Goal: Task Accomplishment & Management: Manage account settings

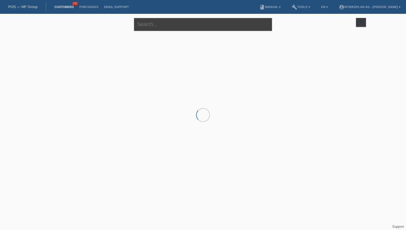
click at [190, 25] on input "text" at bounding box center [203, 24] width 138 height 13
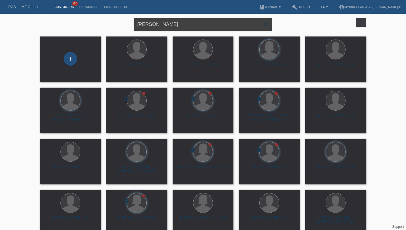
type input "Wolfgang scmidt"
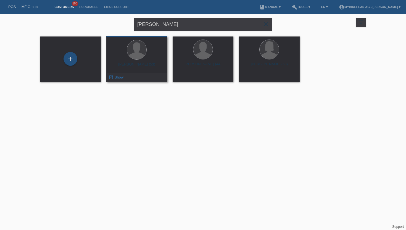
click at [128, 76] on div "launch Show" at bounding box center [136, 77] width 60 height 8
click at [116, 79] on span "Show" at bounding box center [118, 77] width 9 height 4
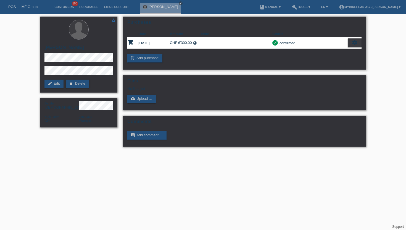
click at [143, 42] on td "[DATE]" at bounding box center [153, 42] width 31 height 11
click at [191, 57] on div "add_shopping_cart Add purchase" at bounding box center [244, 58] width 234 height 8
click at [91, 123] on div "Gender [DEMOGRAPHIC_DATA] Nationality CH Language Français" at bounding box center [78, 112] width 77 height 29
click at [60, 83] on link "edit Edit" at bounding box center [53, 83] width 19 height 8
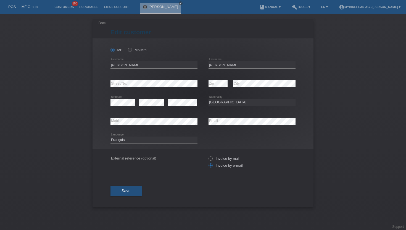
select select "CH"
click at [137, 142] on select "Deutsch Français Italiano English" at bounding box center [153, 139] width 87 height 7
select select "de"
click at [110, 136] on select "Deutsch Français Italiano English" at bounding box center [153, 139] width 87 height 7
click at [124, 194] on button "Save" at bounding box center [125, 190] width 31 height 10
